Goal: Information Seeking & Learning: Learn about a topic

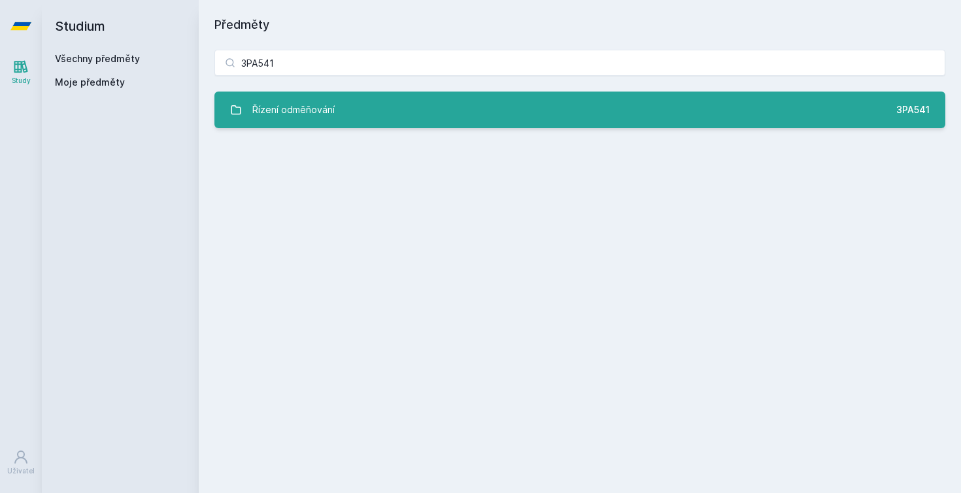
type input "3PA541"
click at [361, 115] on link "Řízení odměňování 3PA541" at bounding box center [579, 110] width 731 height 37
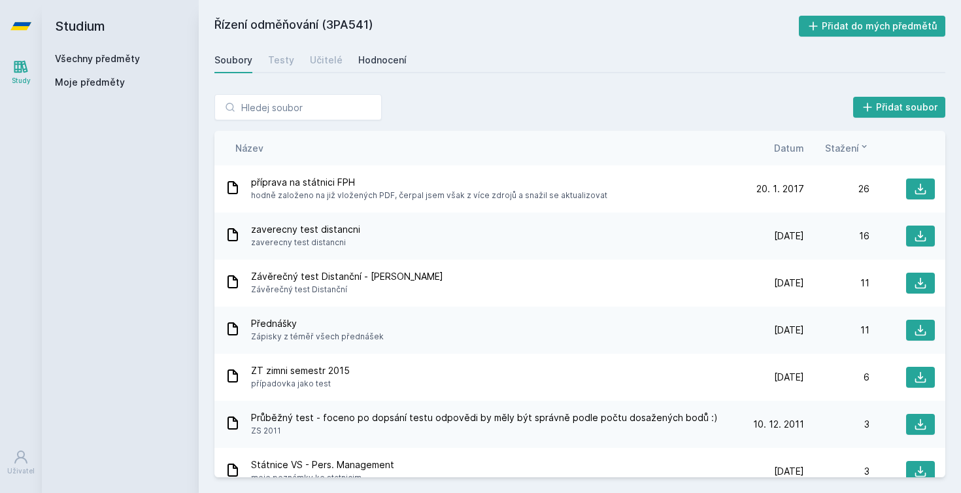
click at [382, 58] on div "Hodnocení" at bounding box center [382, 60] width 48 height 13
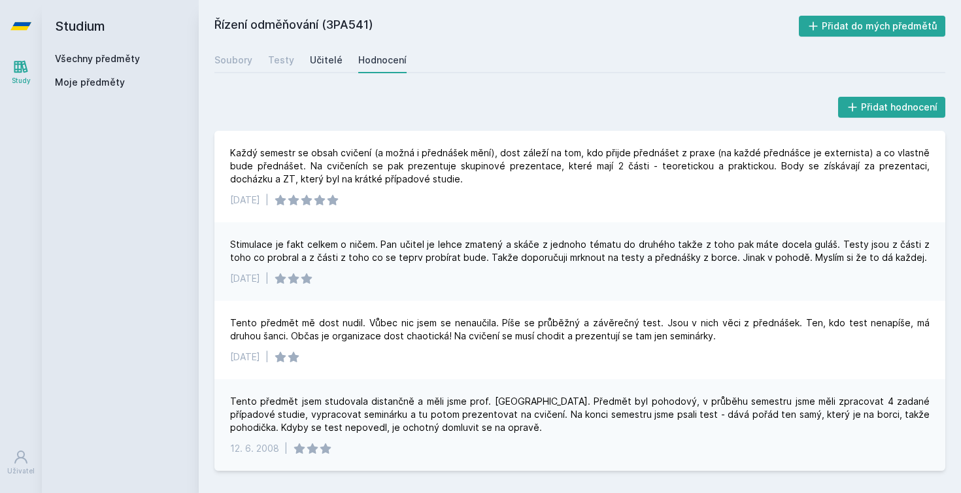
click at [311, 60] on div "Učitelé" at bounding box center [326, 60] width 33 height 13
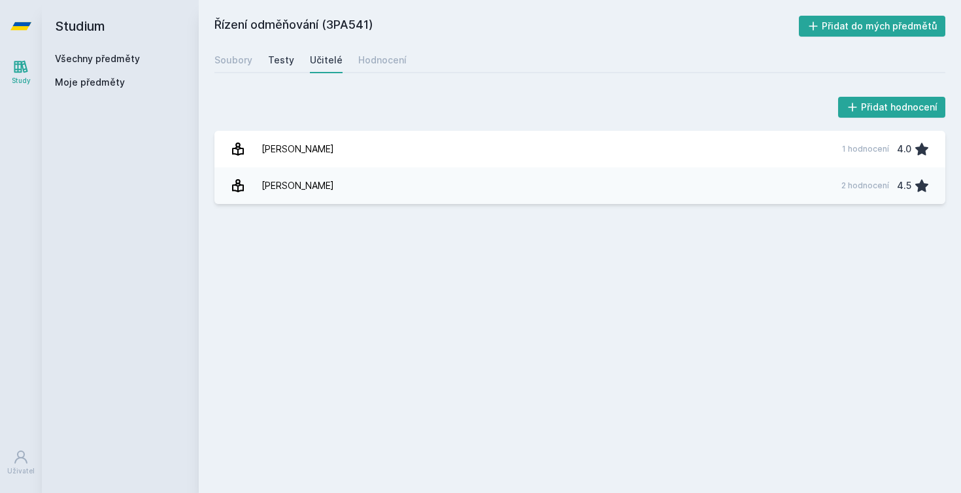
click at [282, 61] on div "Testy" at bounding box center [281, 60] width 26 height 13
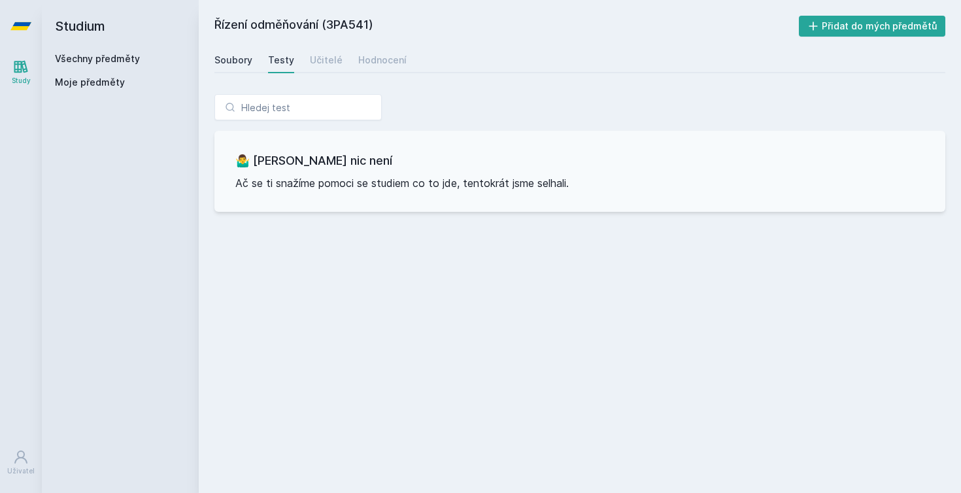
click at [238, 61] on div "Soubory" at bounding box center [233, 60] width 38 height 13
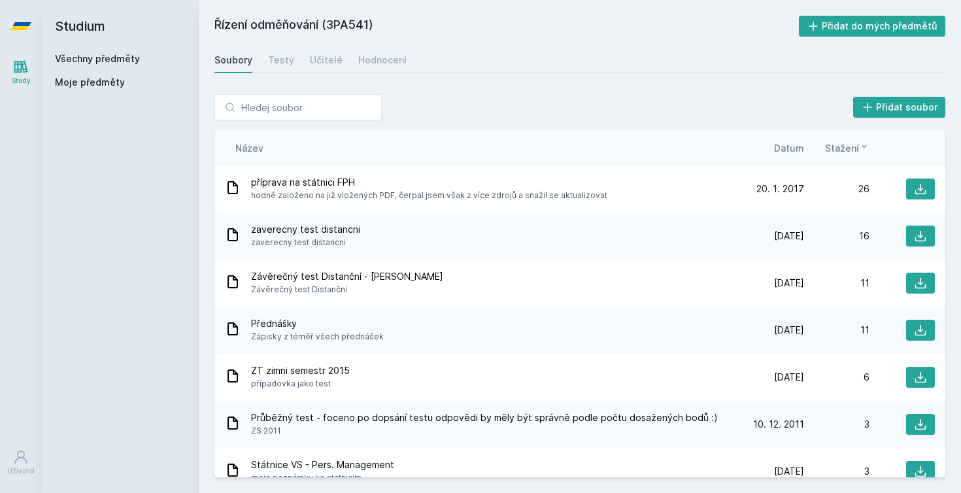
click at [126, 59] on link "Všechny předměty" at bounding box center [97, 58] width 85 height 11
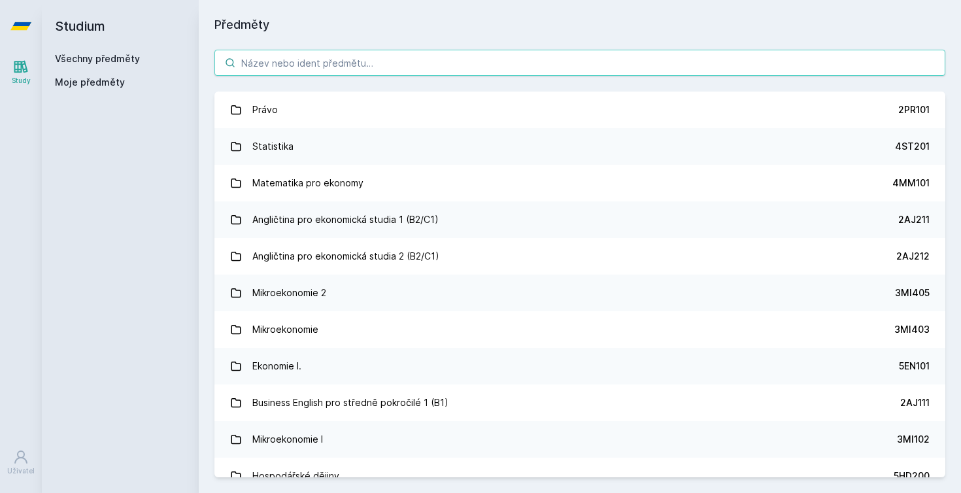
click at [300, 65] on input "search" at bounding box center [579, 63] width 731 height 26
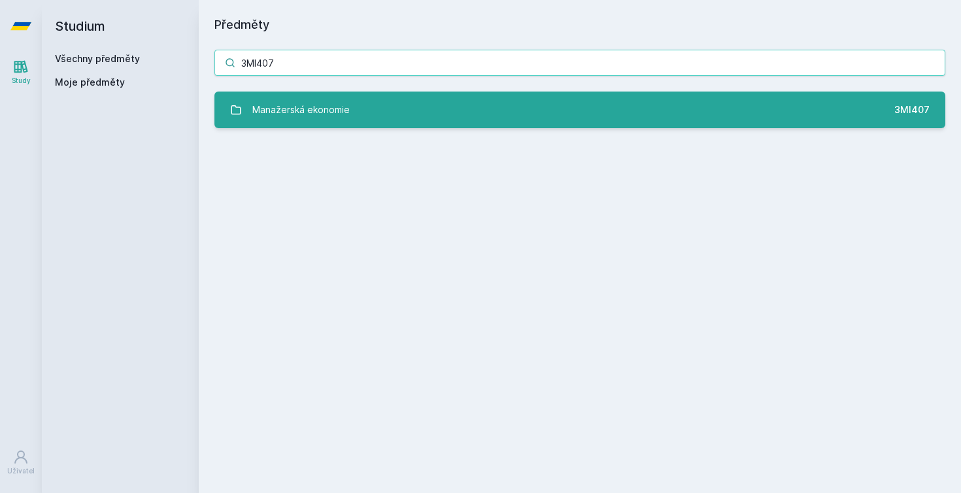
type input "3MI407"
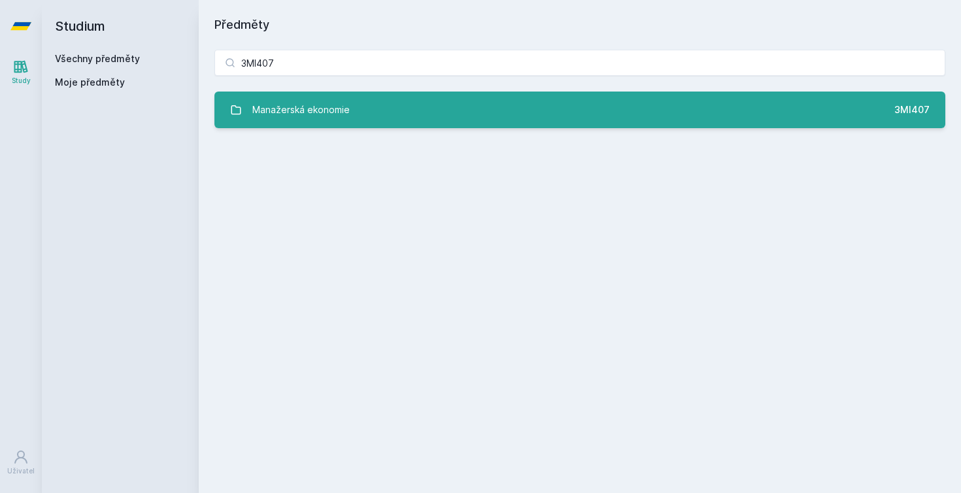
click at [286, 103] on div "Manažerská ekonomie" at bounding box center [300, 110] width 97 height 26
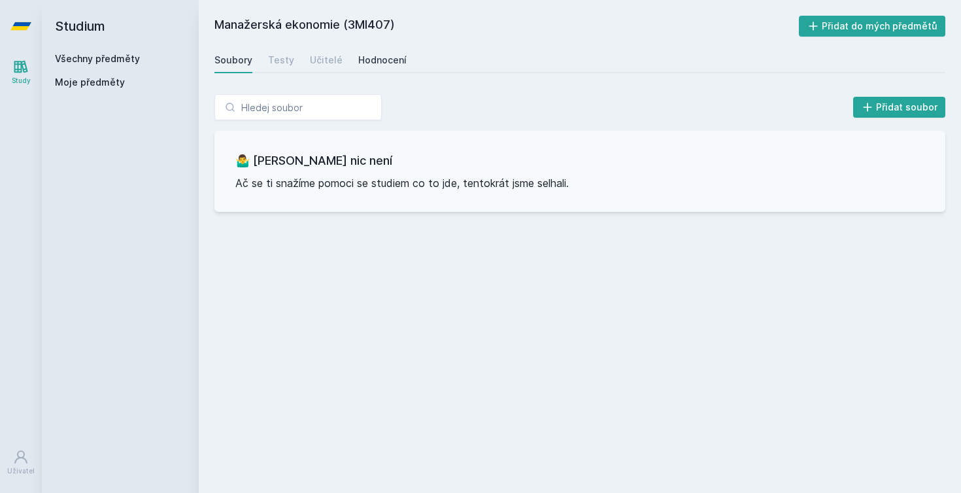
click at [388, 60] on div "Hodnocení" at bounding box center [382, 60] width 48 height 13
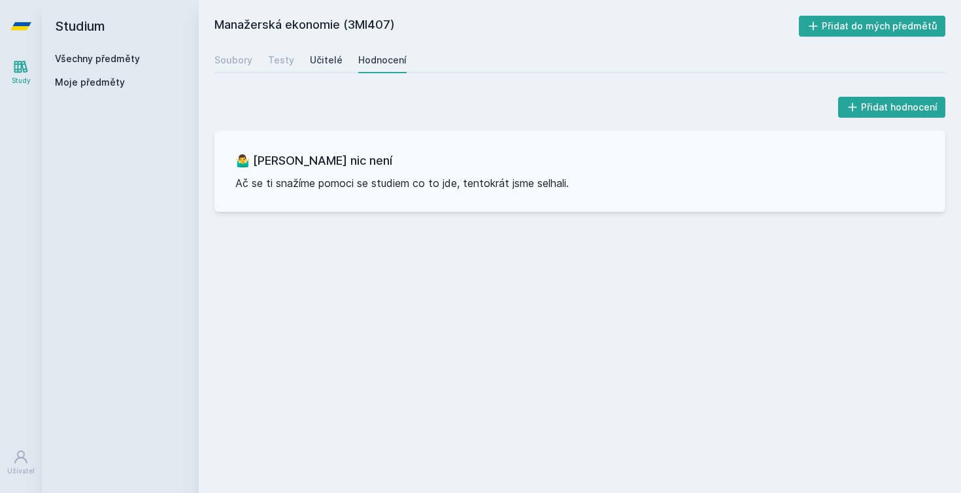
click at [330, 64] on div "Učitelé" at bounding box center [326, 60] width 33 height 13
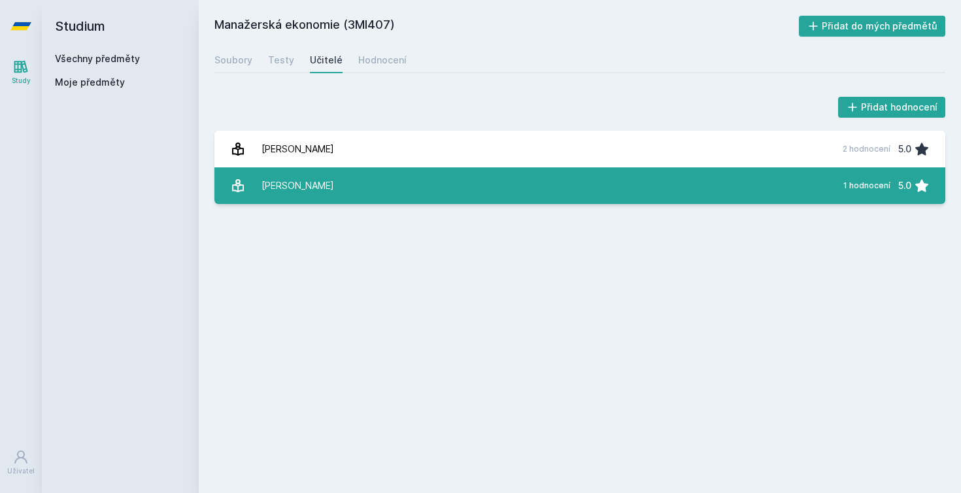
click at [307, 184] on div "[PERSON_NAME]" at bounding box center [298, 186] width 73 height 26
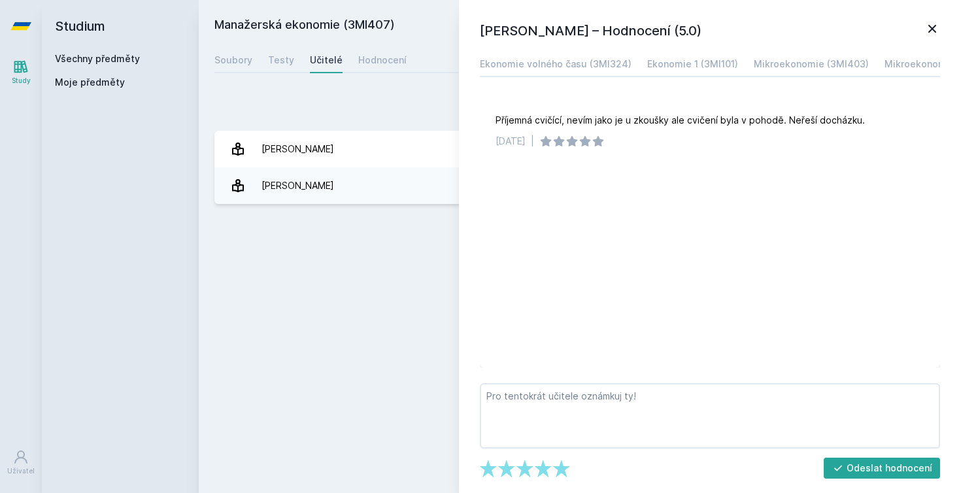
click at [930, 26] on icon at bounding box center [933, 29] width 16 height 16
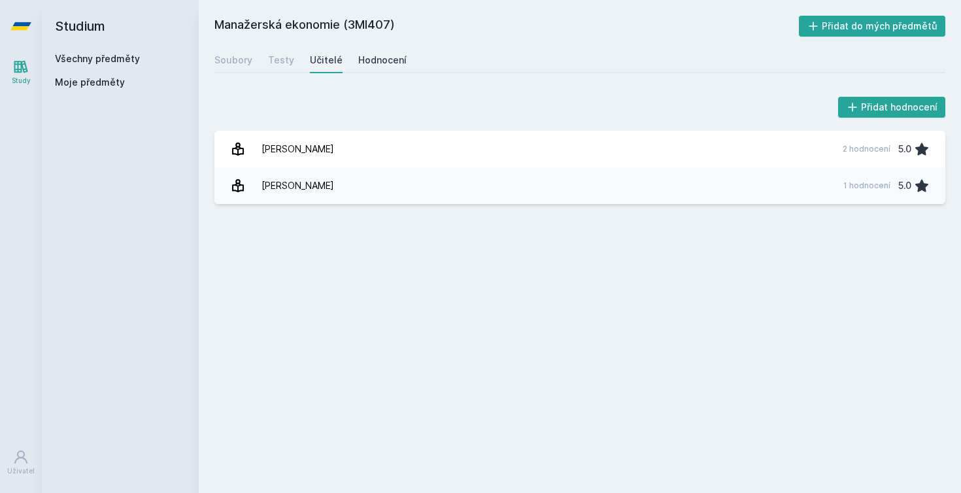
click at [384, 67] on link "Hodnocení" at bounding box center [382, 60] width 48 height 26
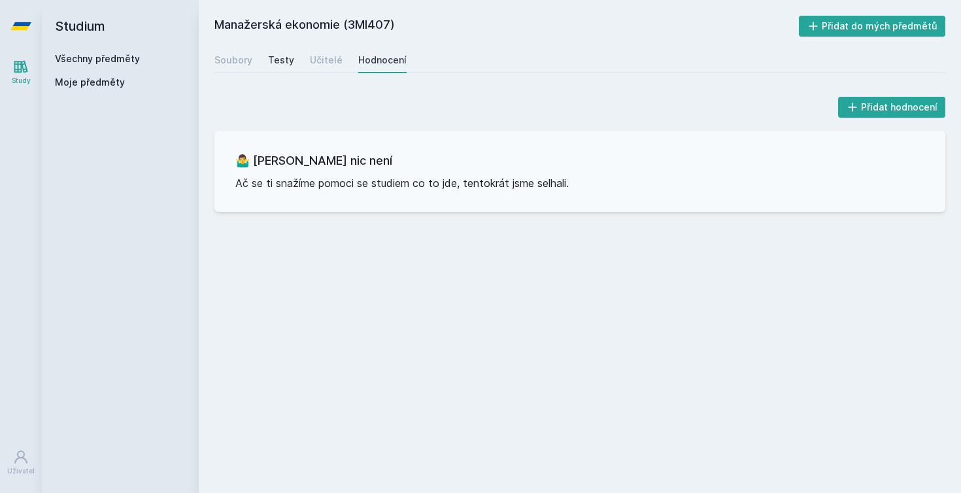
click at [281, 62] on div "Testy" at bounding box center [281, 60] width 26 height 13
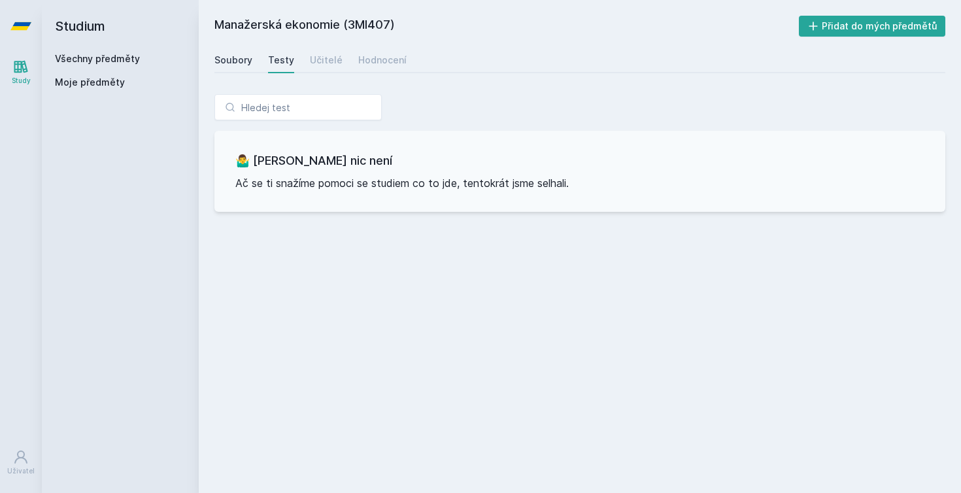
click at [235, 61] on div "Soubory" at bounding box center [233, 60] width 38 height 13
click at [89, 82] on span "Moje předměty" at bounding box center [90, 82] width 70 height 13
click at [94, 63] on link "Všechny předměty" at bounding box center [97, 58] width 85 height 11
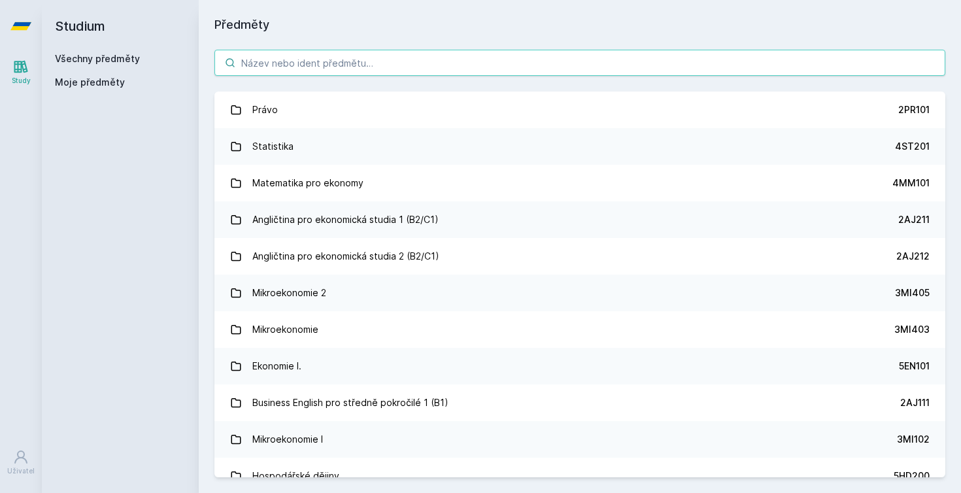
click at [267, 73] on input "search" at bounding box center [579, 63] width 731 height 26
type input "Š"
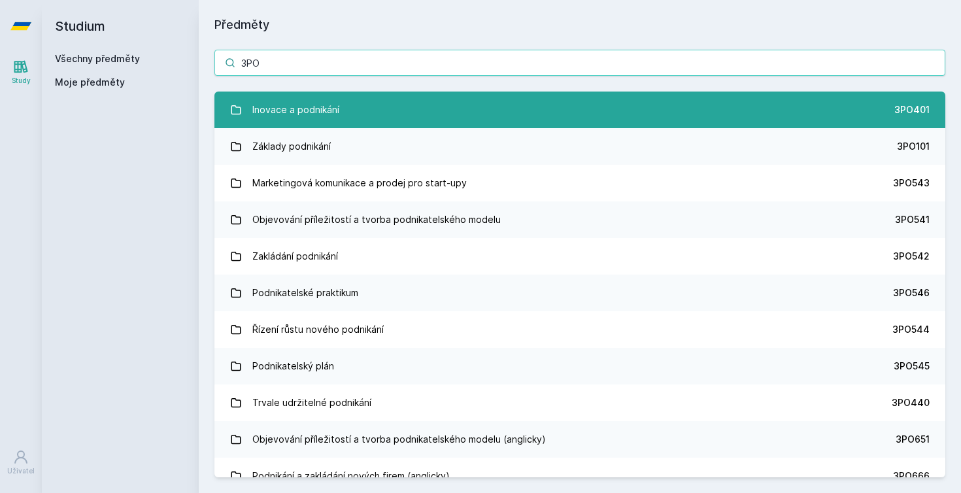
type input "3PO"
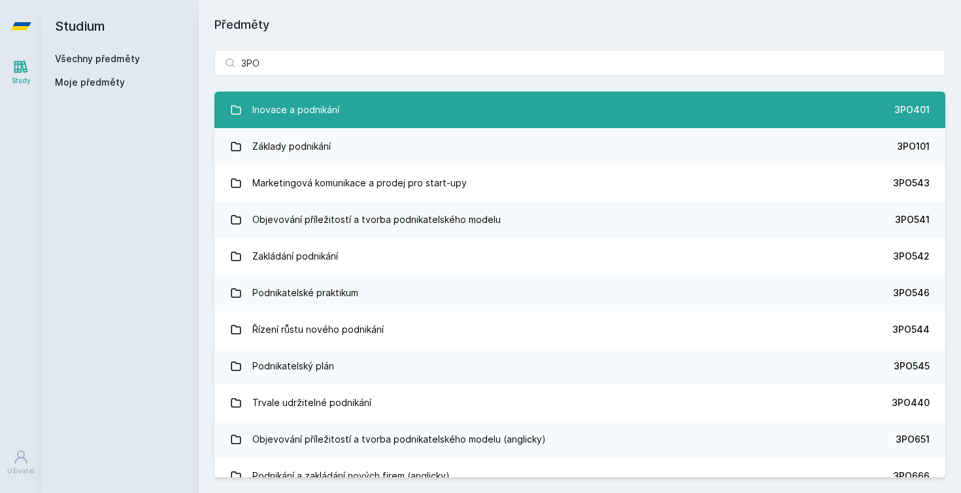
click at [249, 120] on link "Inovace a podnikání 3PO401" at bounding box center [579, 110] width 731 height 37
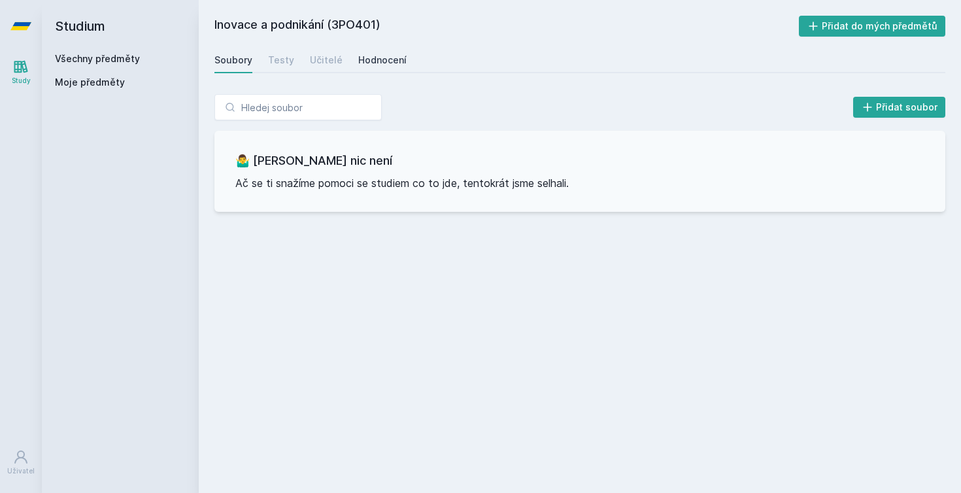
click at [379, 59] on div "Hodnocení" at bounding box center [382, 60] width 48 height 13
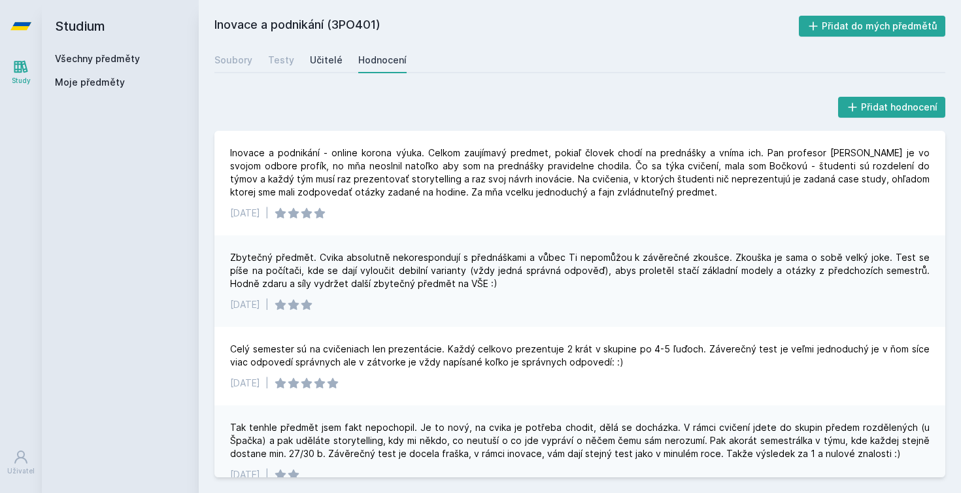
click at [326, 63] on div "Učitelé" at bounding box center [326, 60] width 33 height 13
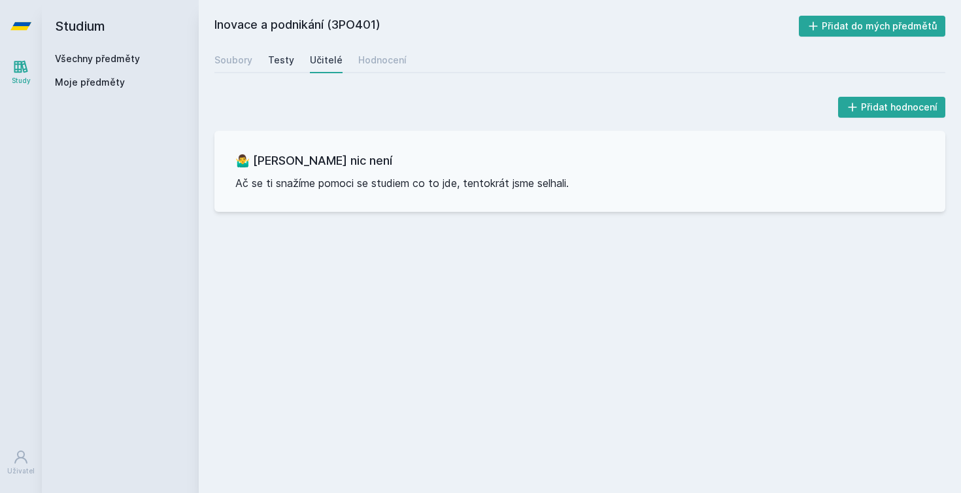
click at [275, 67] on link "Testy" at bounding box center [281, 60] width 26 height 26
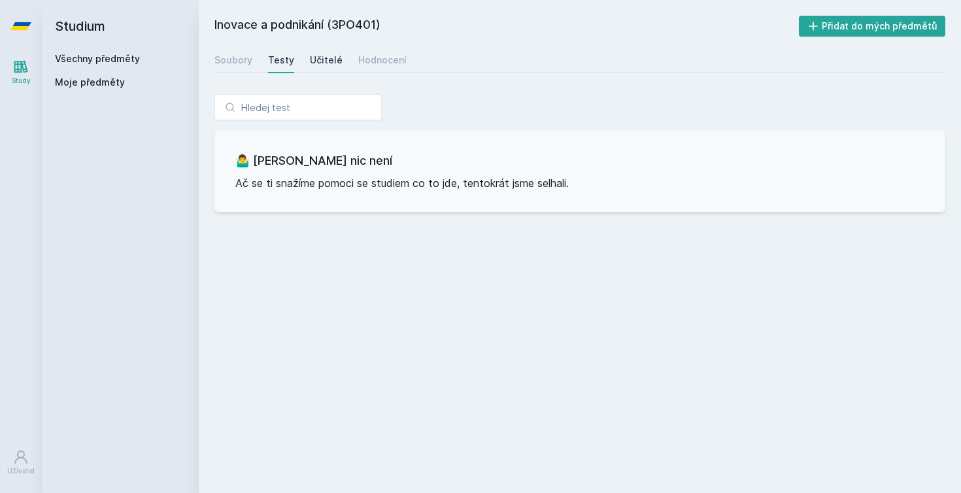
click at [334, 56] on div "Učitelé" at bounding box center [326, 60] width 33 height 13
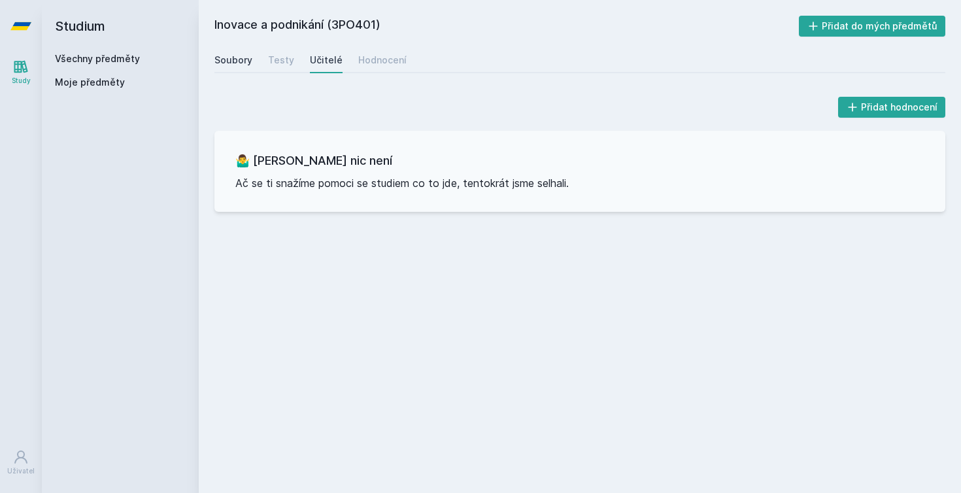
click at [241, 69] on link "Soubory" at bounding box center [233, 60] width 38 height 26
click at [247, 68] on link "Soubory" at bounding box center [233, 60] width 38 height 26
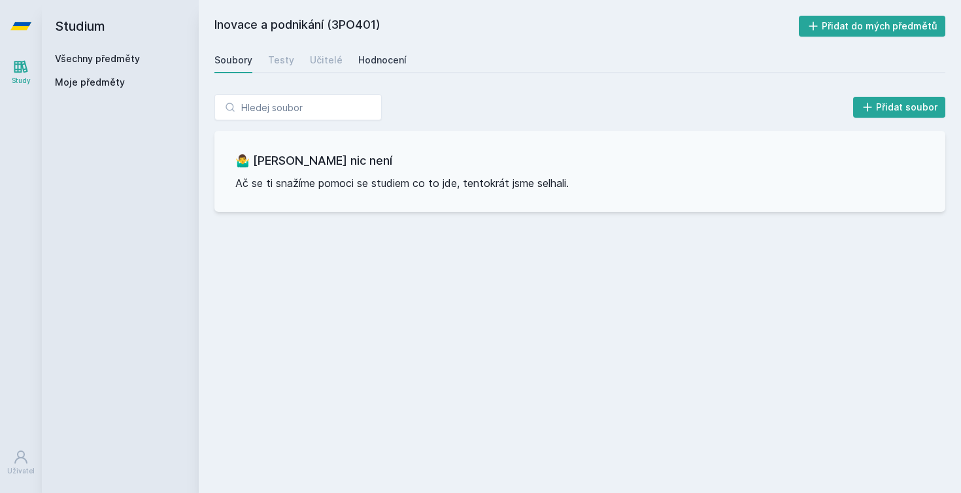
click at [387, 59] on div "Hodnocení" at bounding box center [382, 60] width 48 height 13
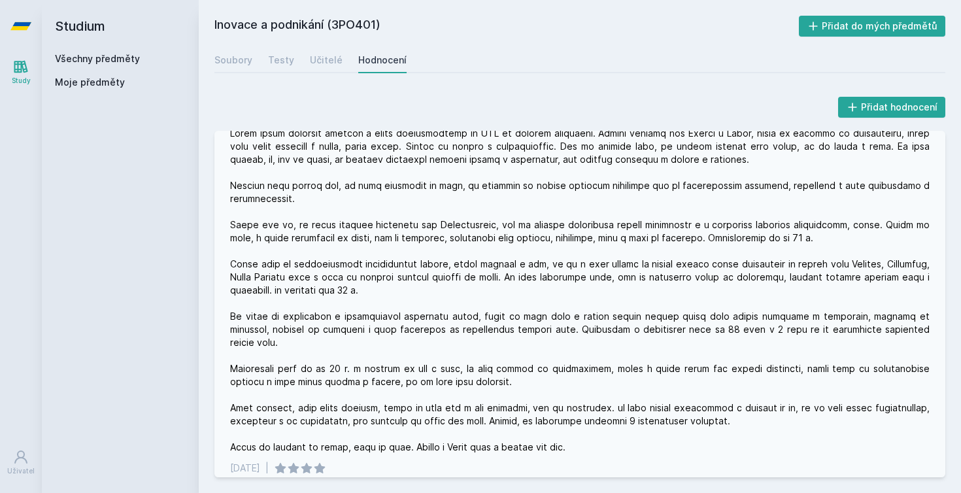
scroll to position [464, 0]
click at [423, 137] on div at bounding box center [580, 290] width 700 height 327
click at [422, 135] on div at bounding box center [580, 290] width 700 height 327
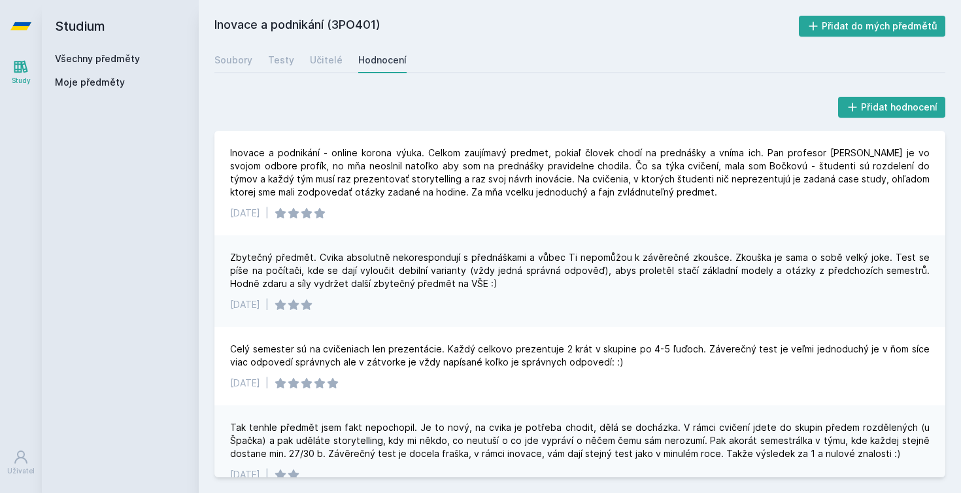
scroll to position [0, 0]
